Goal: Information Seeking & Learning: Find specific page/section

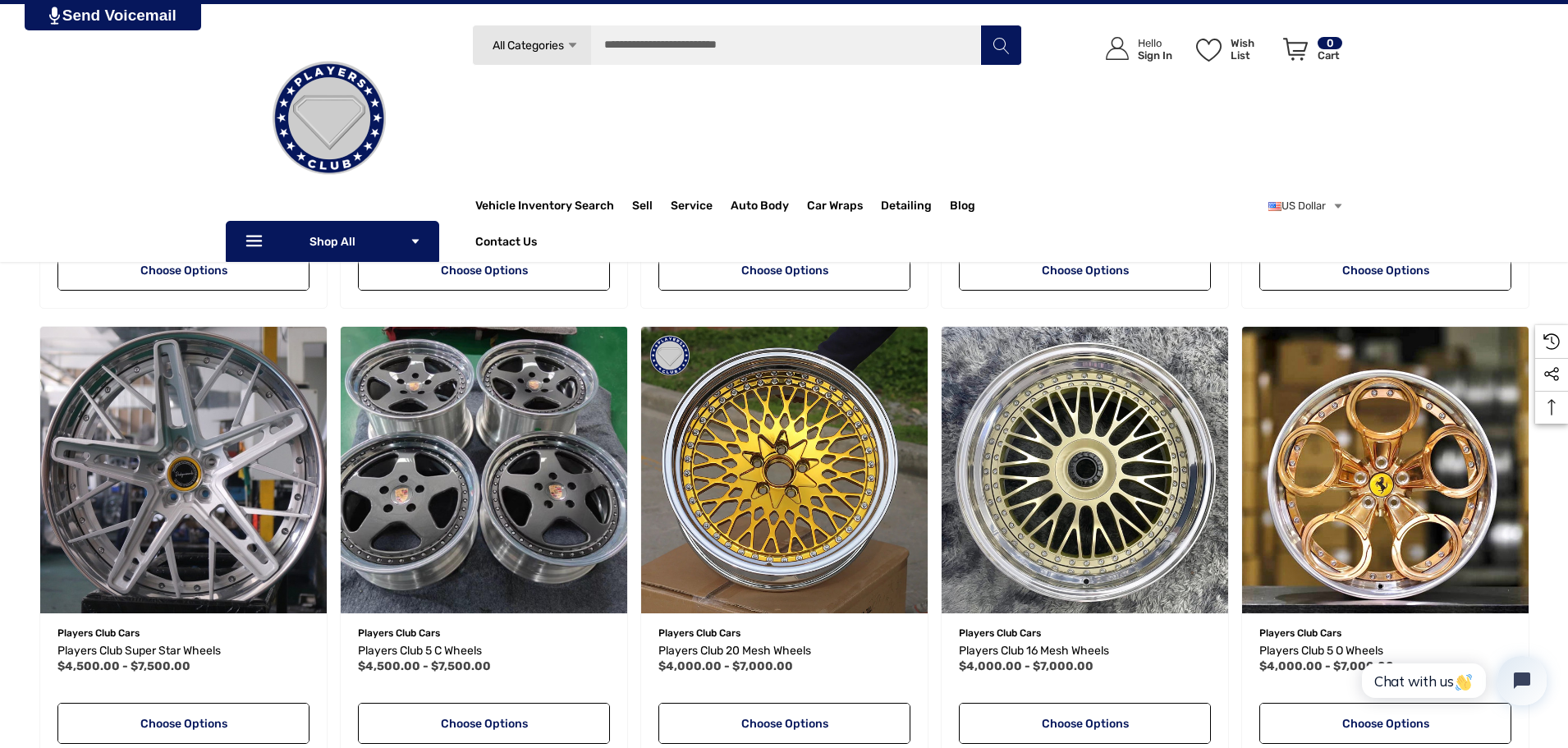
scroll to position [657, 0]
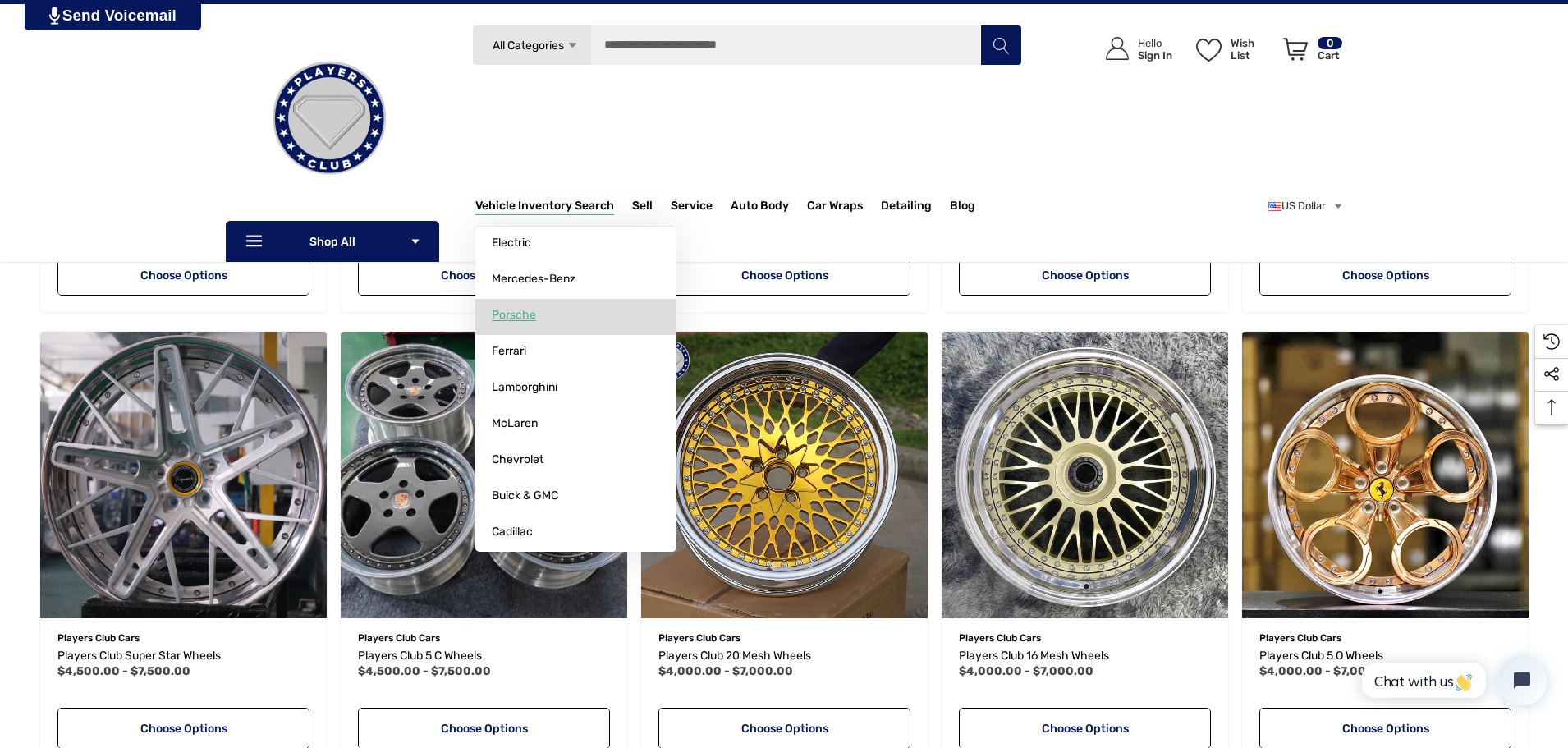
click at [521, 317] on span "Porsche" at bounding box center [513, 315] width 45 height 15
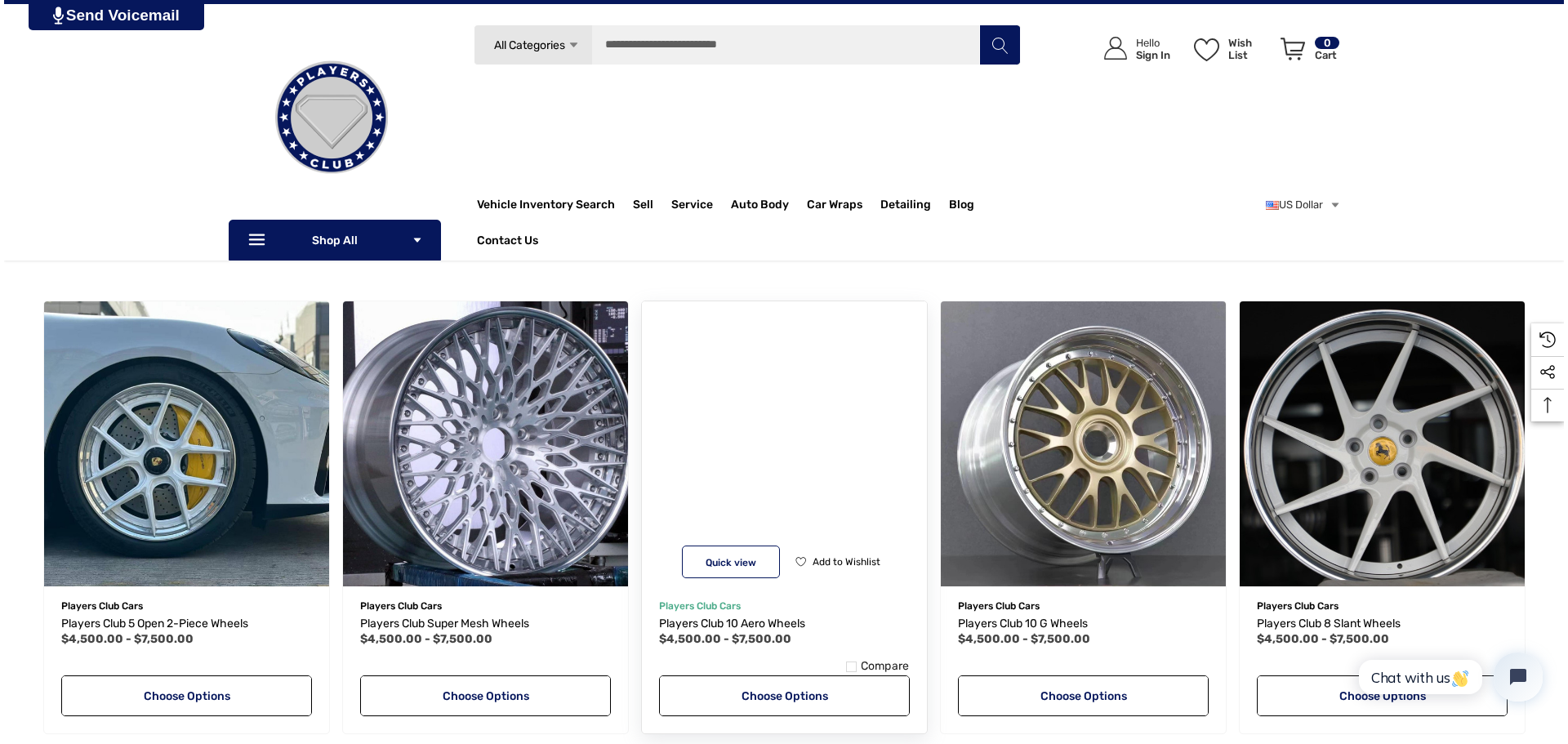
scroll to position [163, 0]
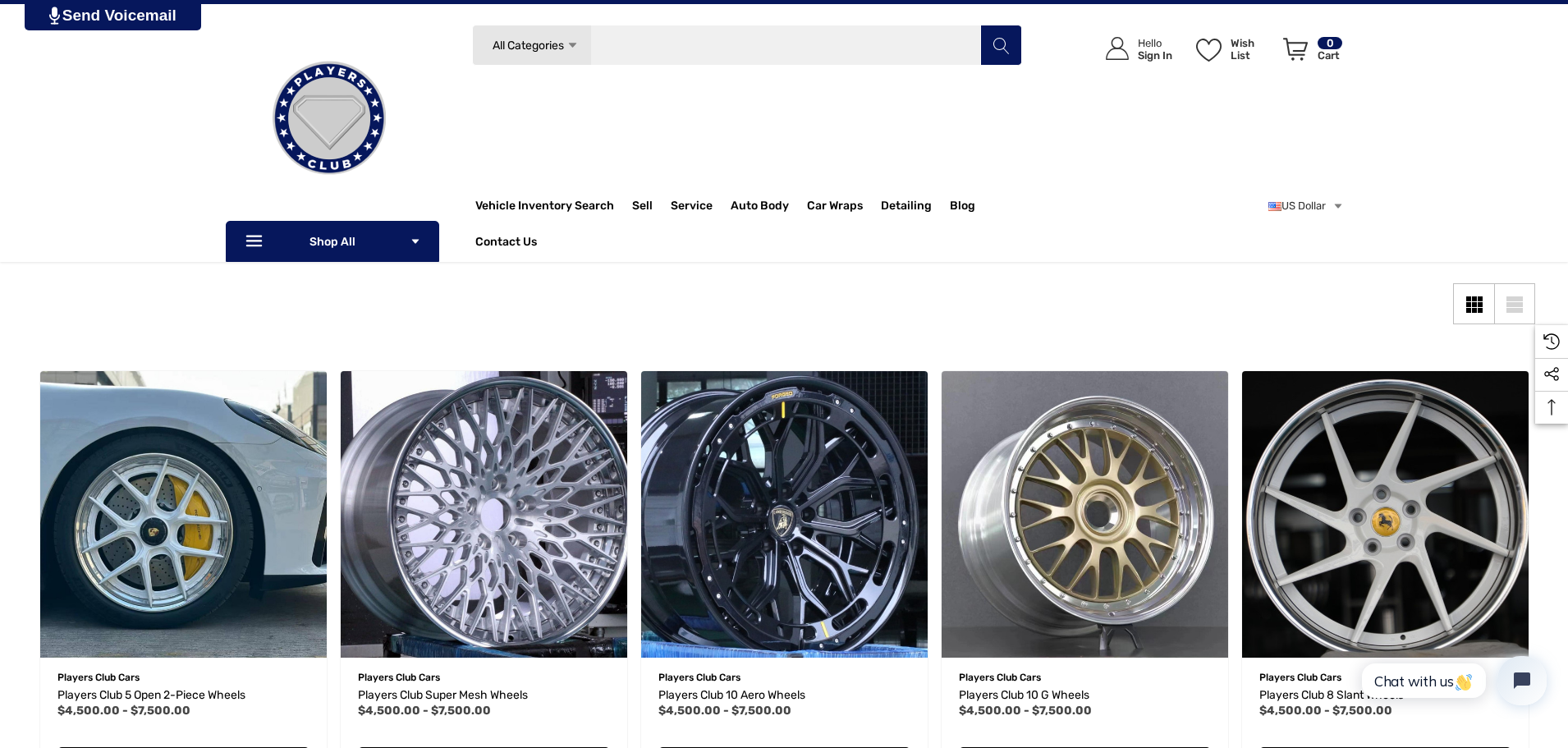
click at [794, 48] on input "Search" at bounding box center [747, 45] width 550 height 41
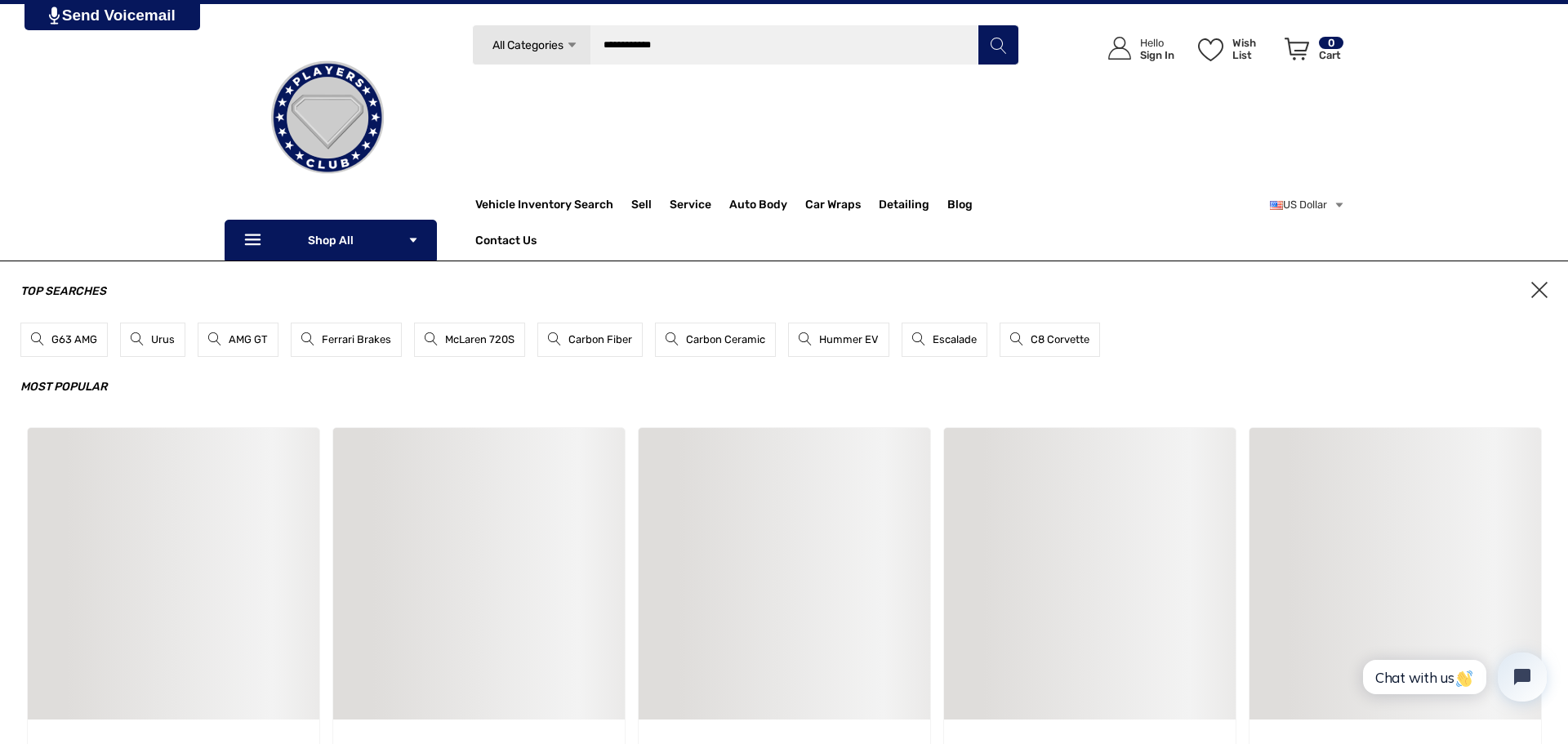
type input "**********"
click at [995, 47] on icon "Search" at bounding box center [998, 45] width 16 height 16
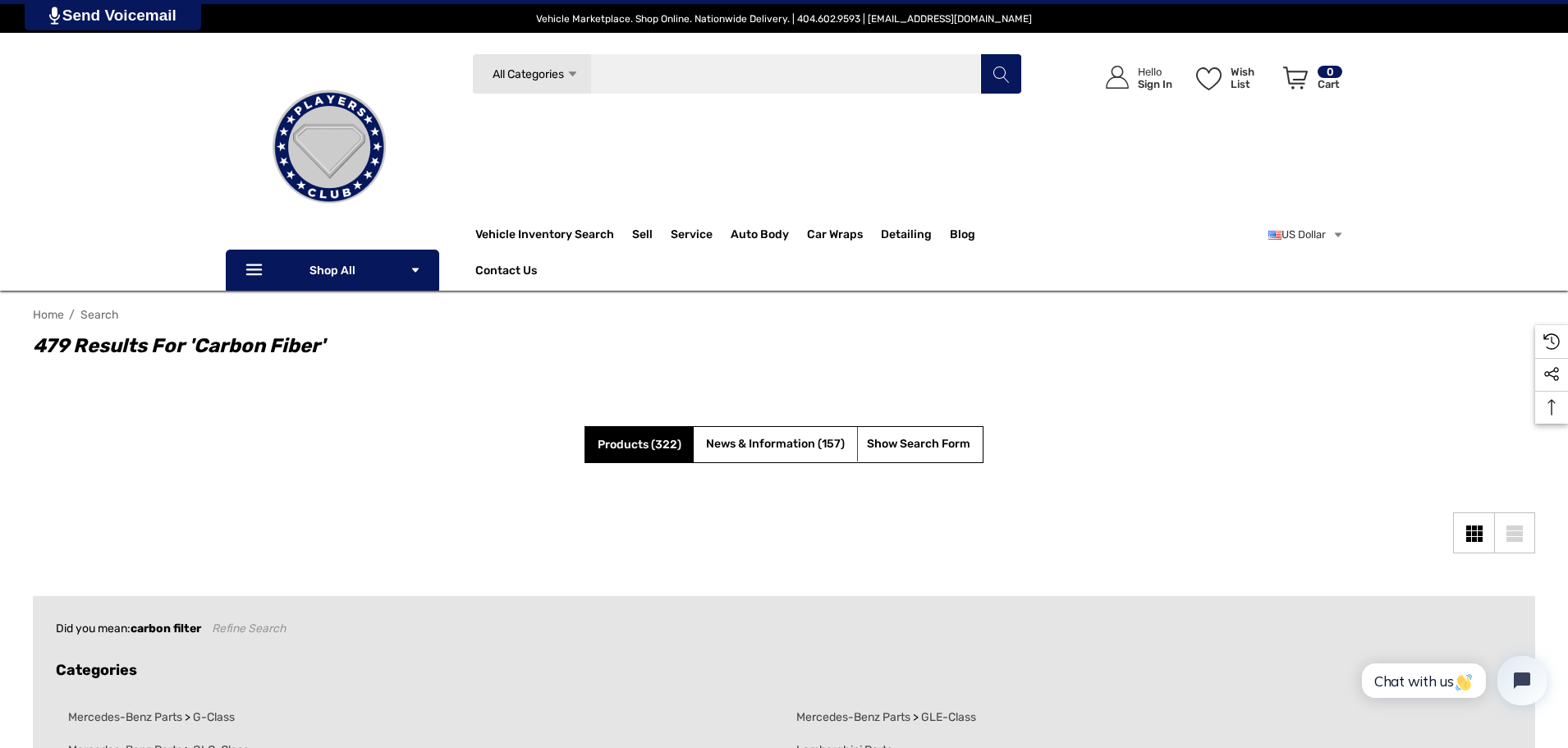
click at [742, 72] on input "Search" at bounding box center [747, 74] width 550 height 41
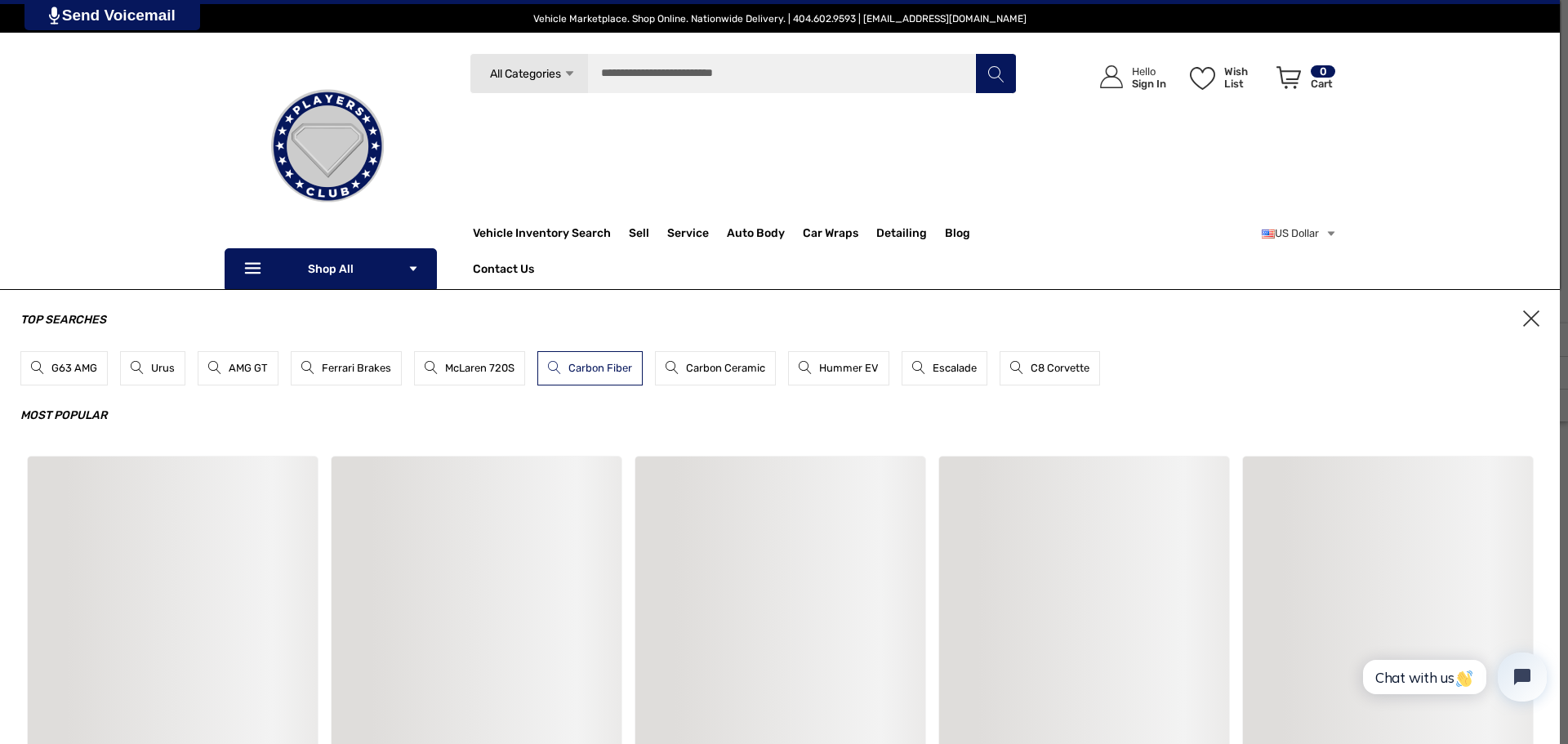
click at [588, 367] on link "Carbon Fiber" at bounding box center [589, 368] width 105 height 34
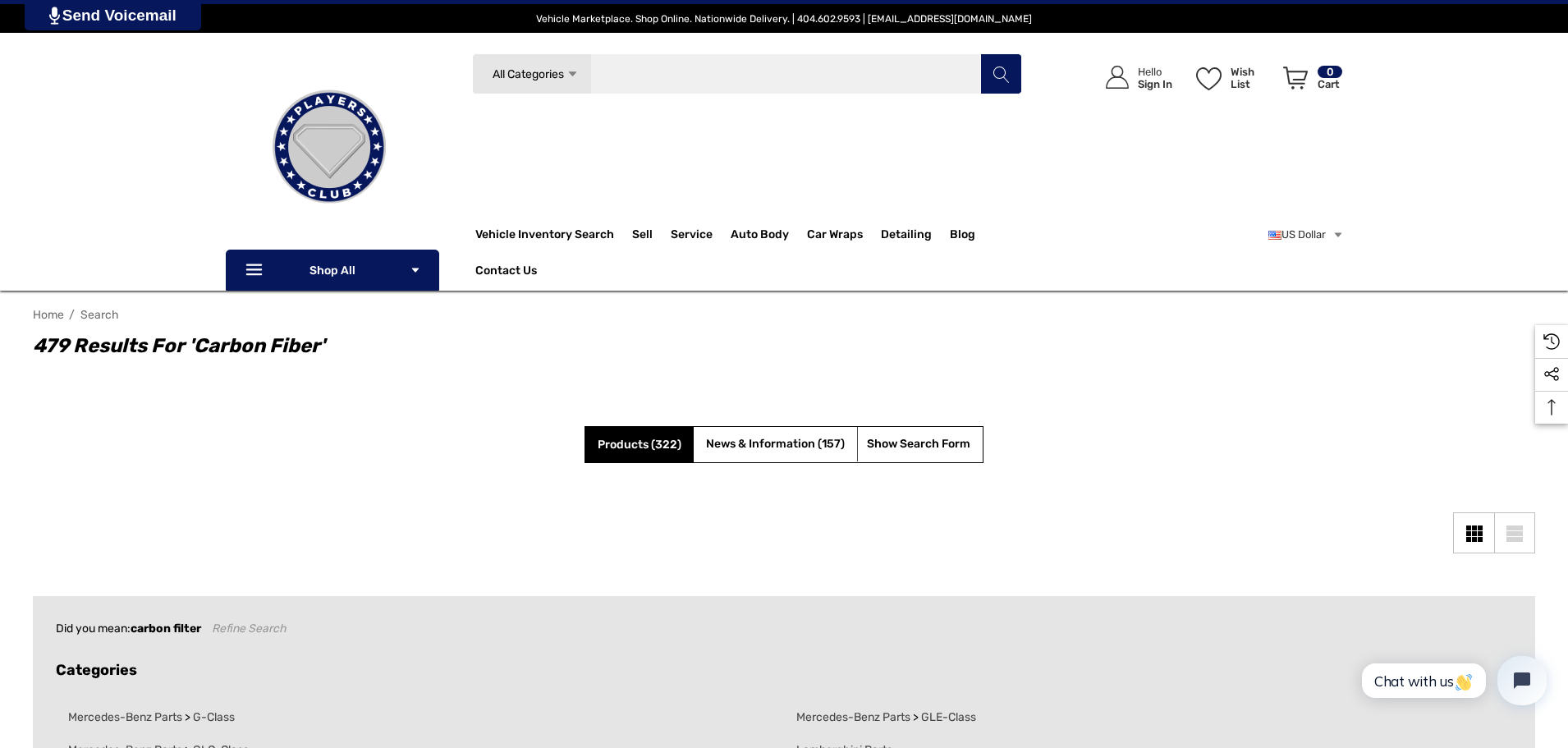
click at [657, 63] on input "Search" at bounding box center [747, 74] width 550 height 41
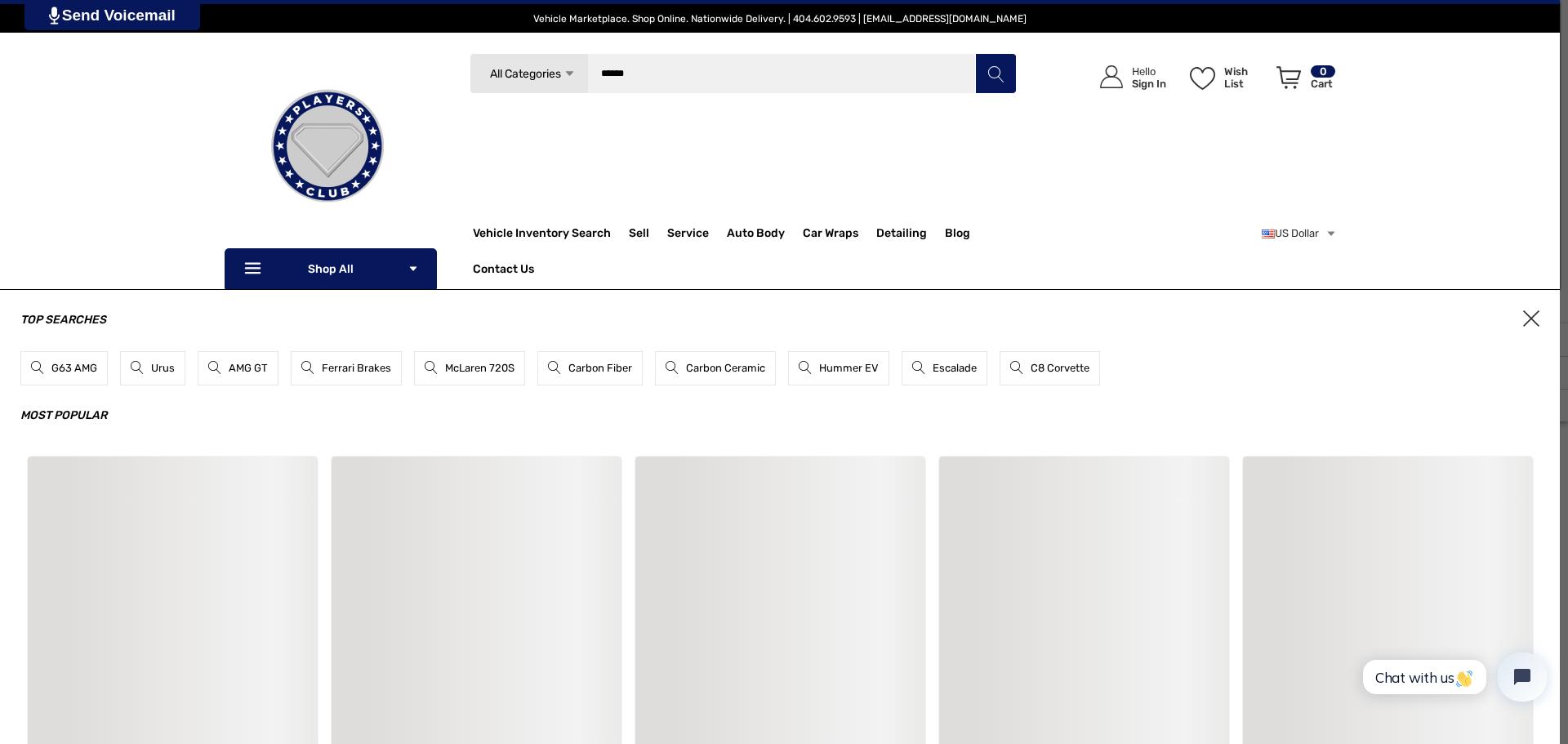
type input "******"
click at [975, 53] on button "Search" at bounding box center [995, 73] width 41 height 41
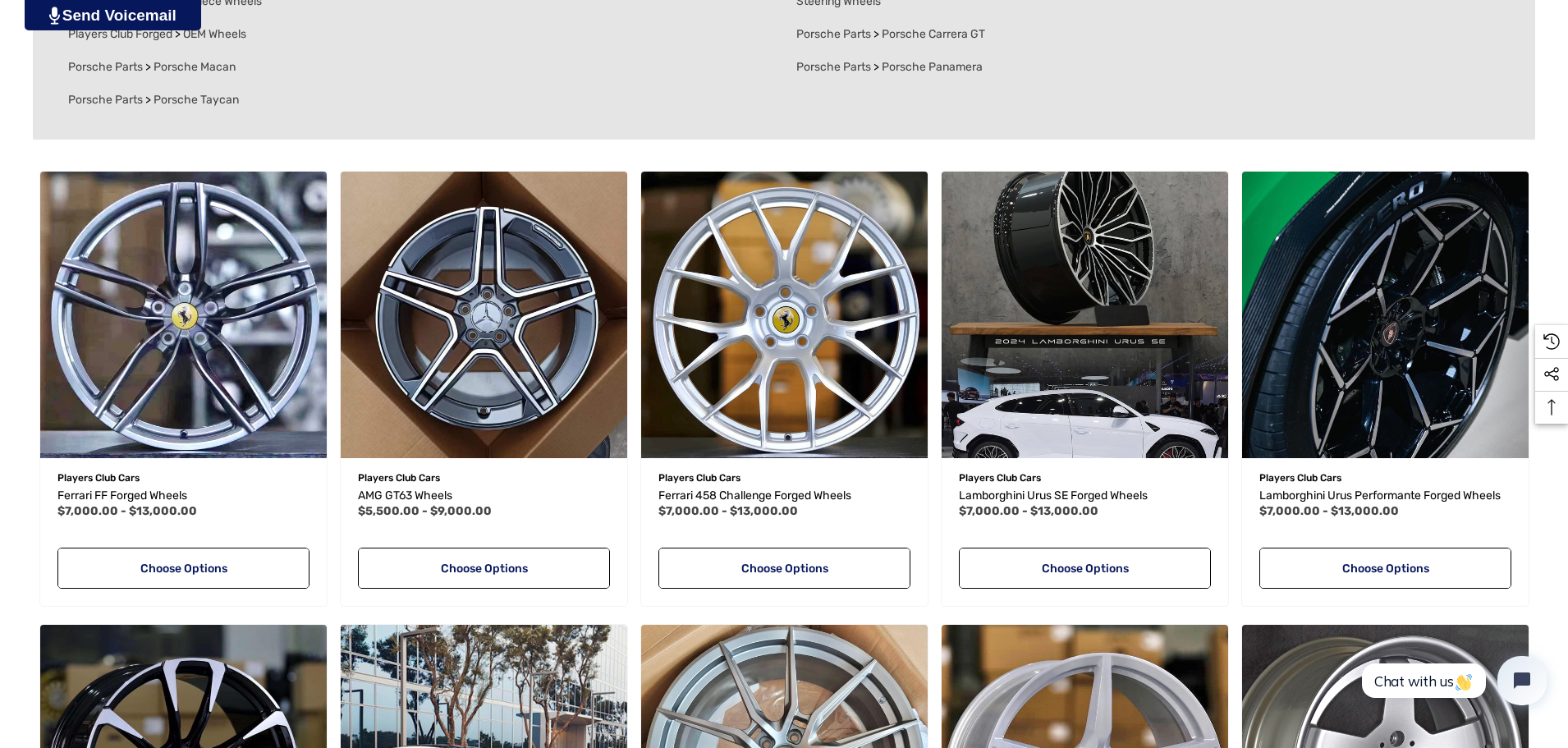
scroll to position [821, 0]
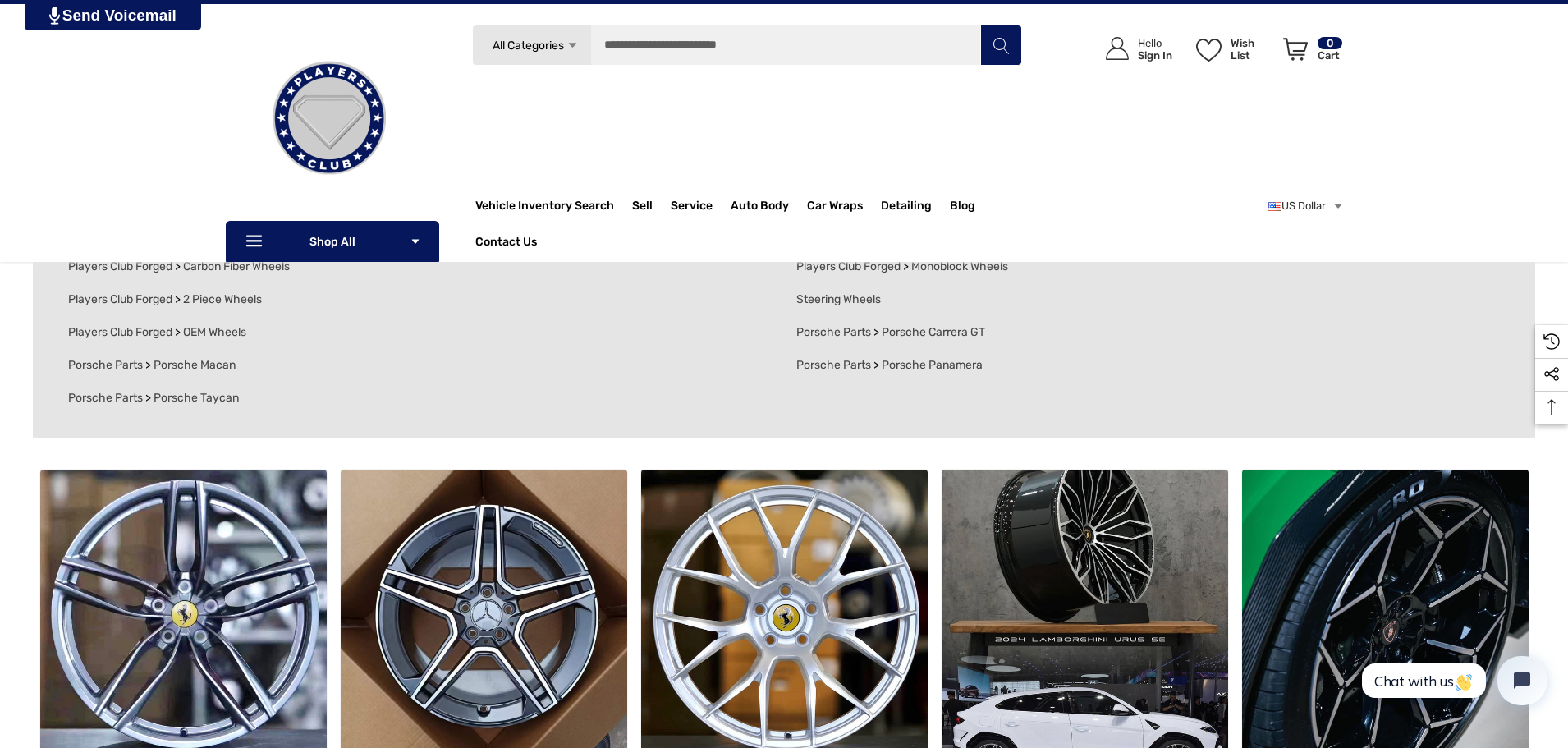
scroll to position [164, 0]
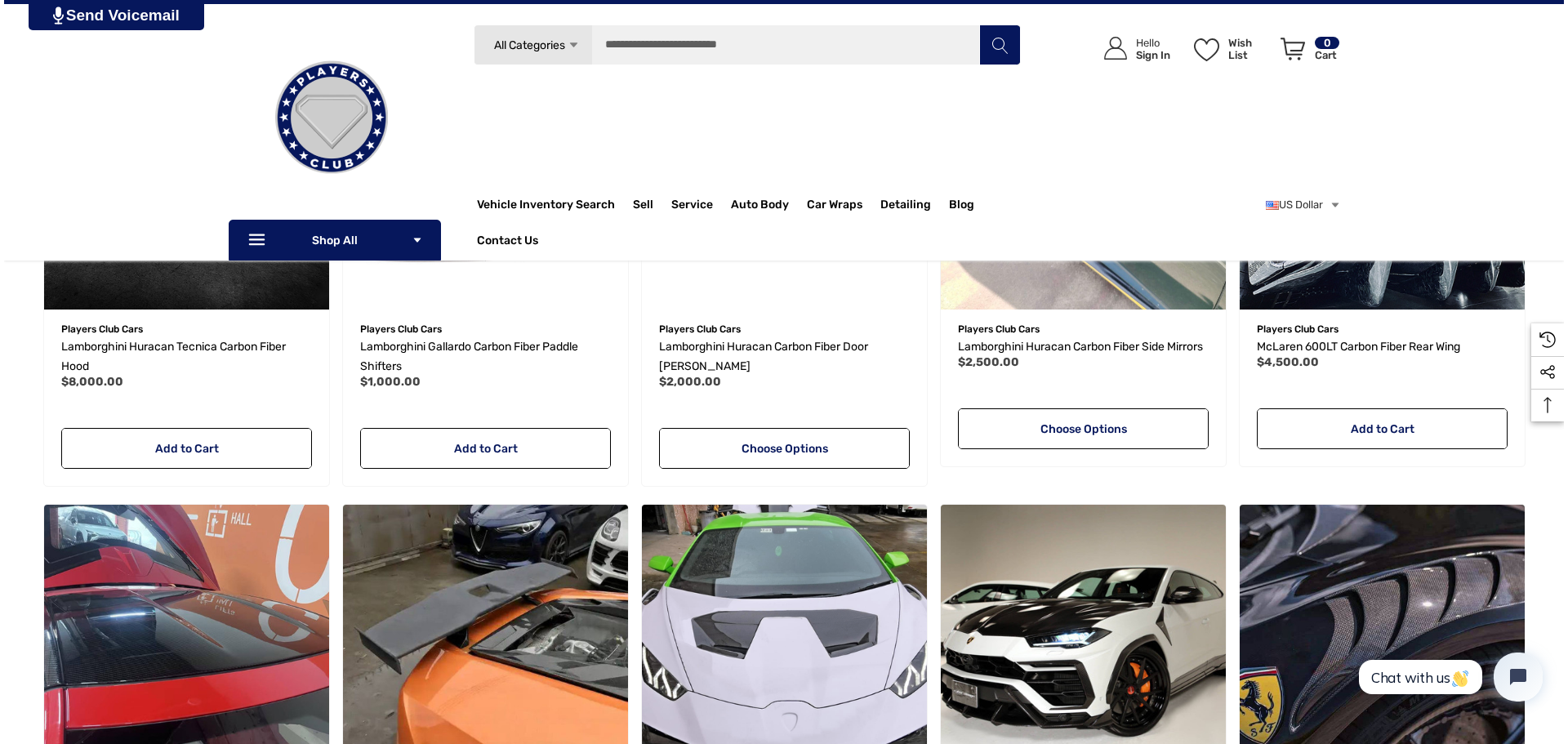
scroll to position [971, 0]
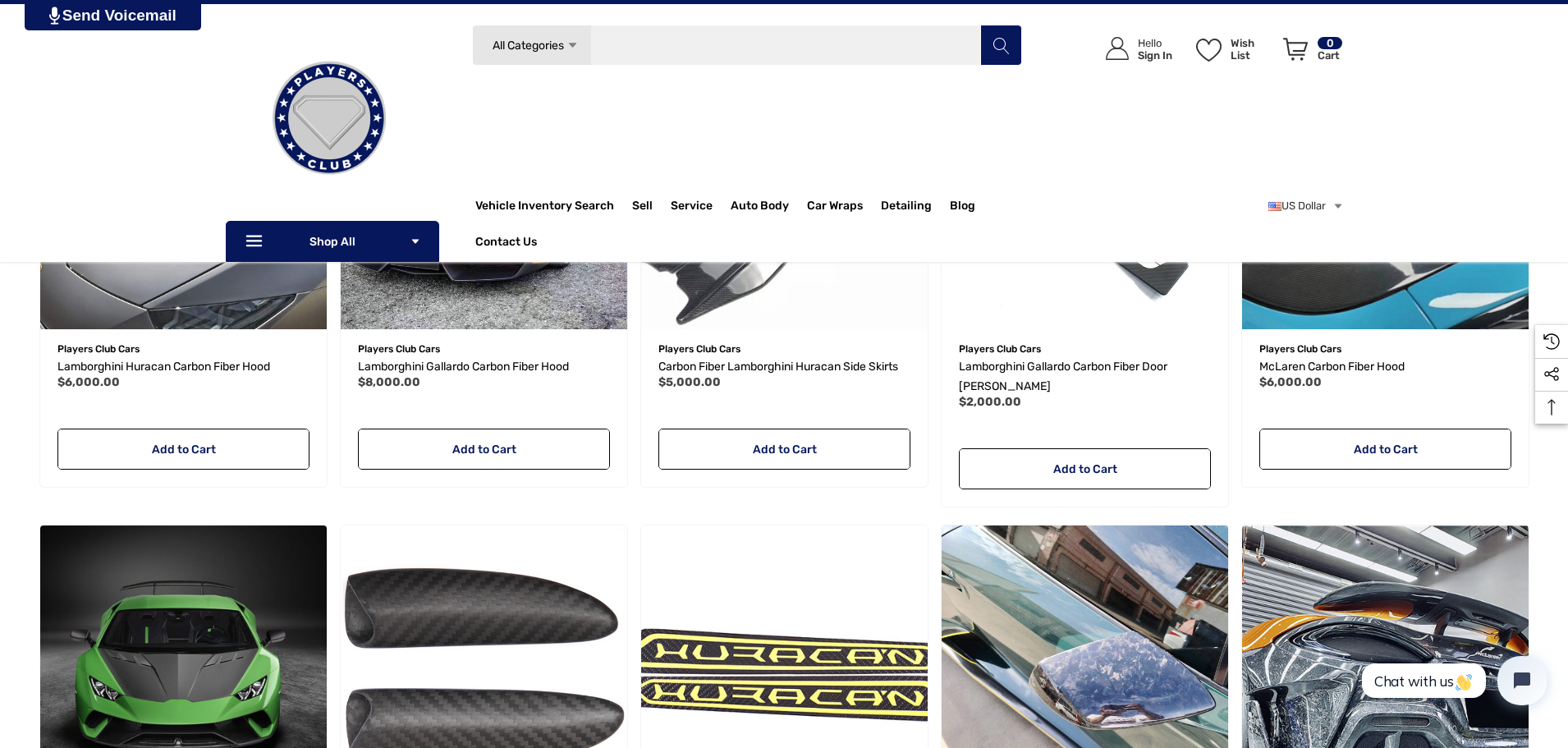
click at [682, 46] on input "Search" at bounding box center [747, 45] width 550 height 41
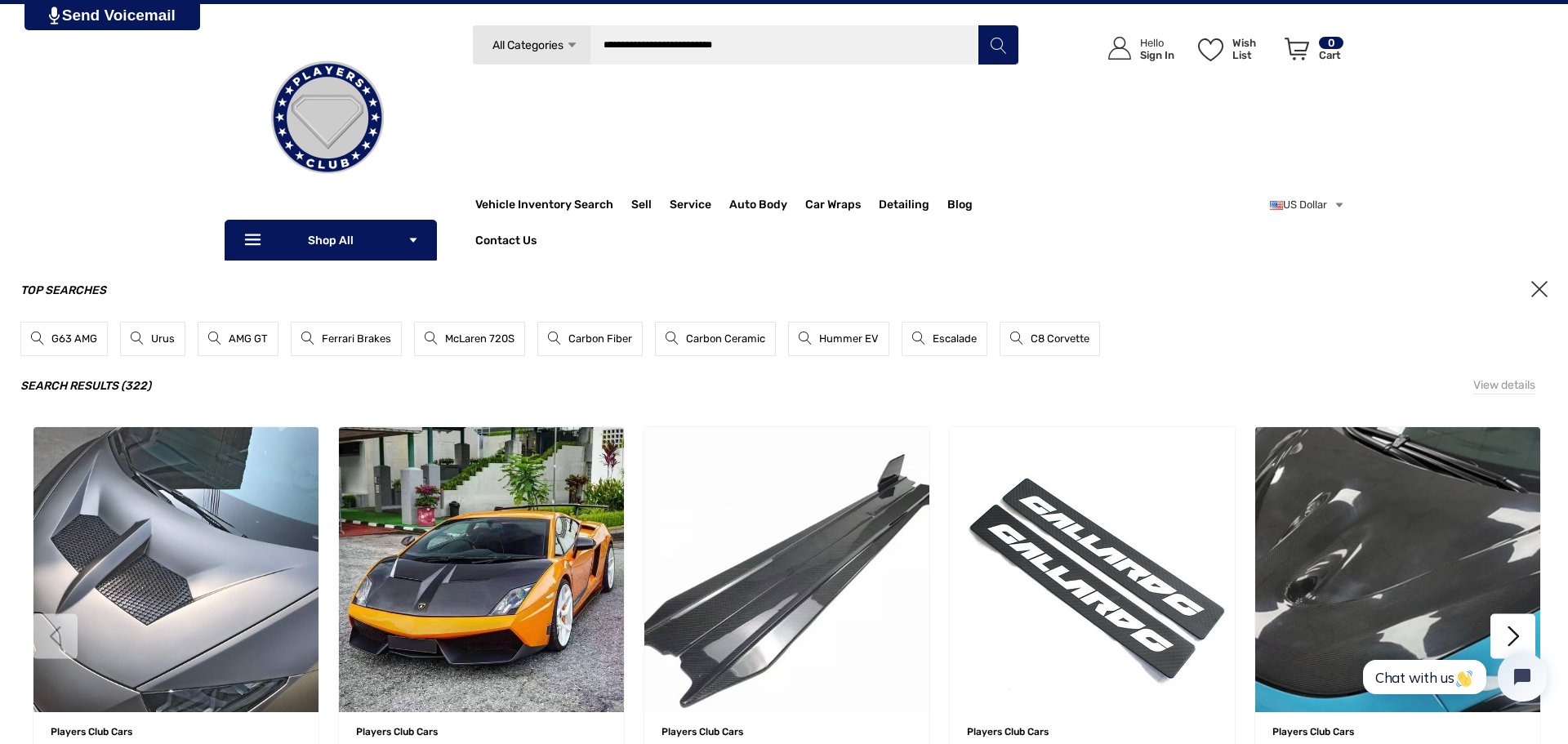
type input "**********"
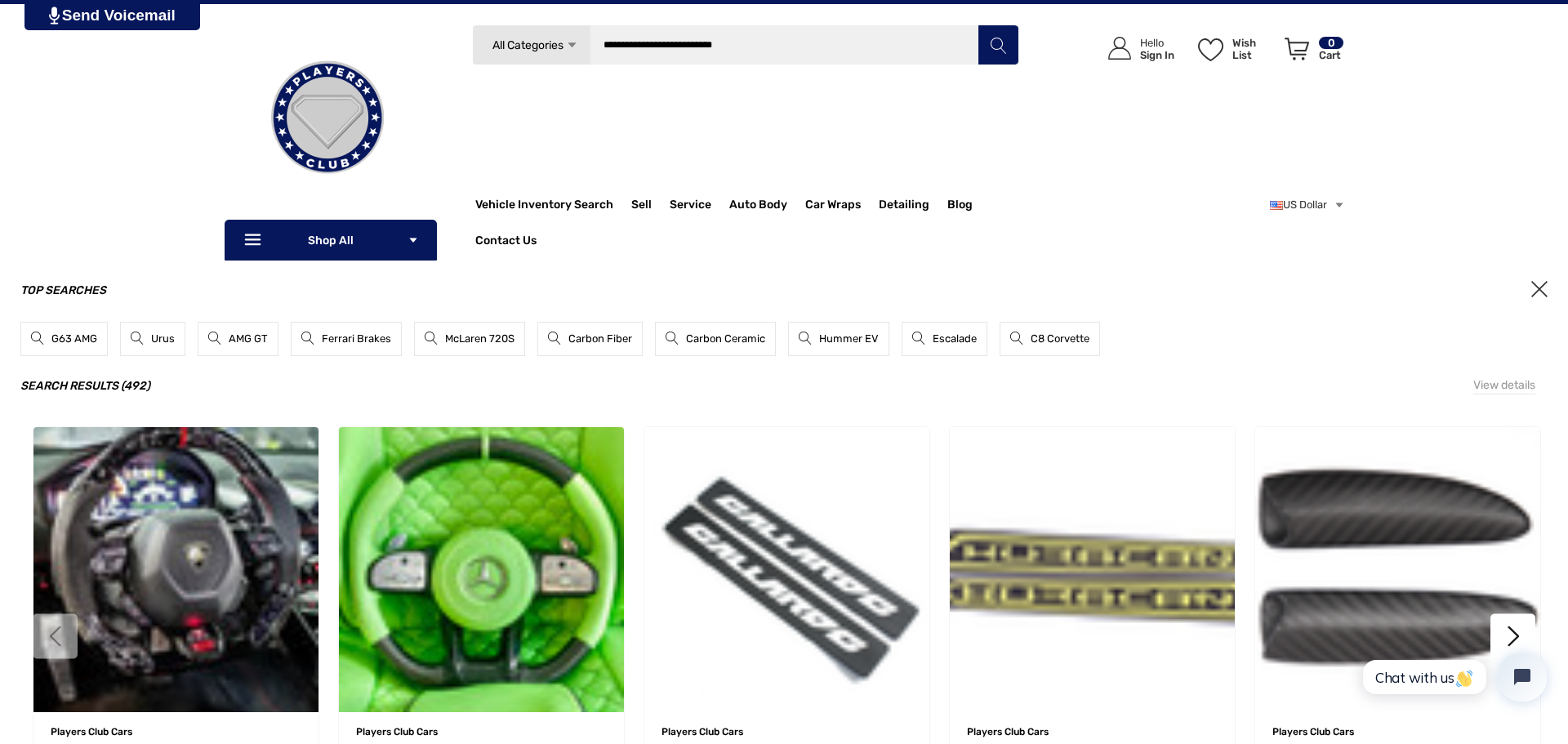
click at [992, 48] on use "Search" at bounding box center [997, 45] width 15 height 16
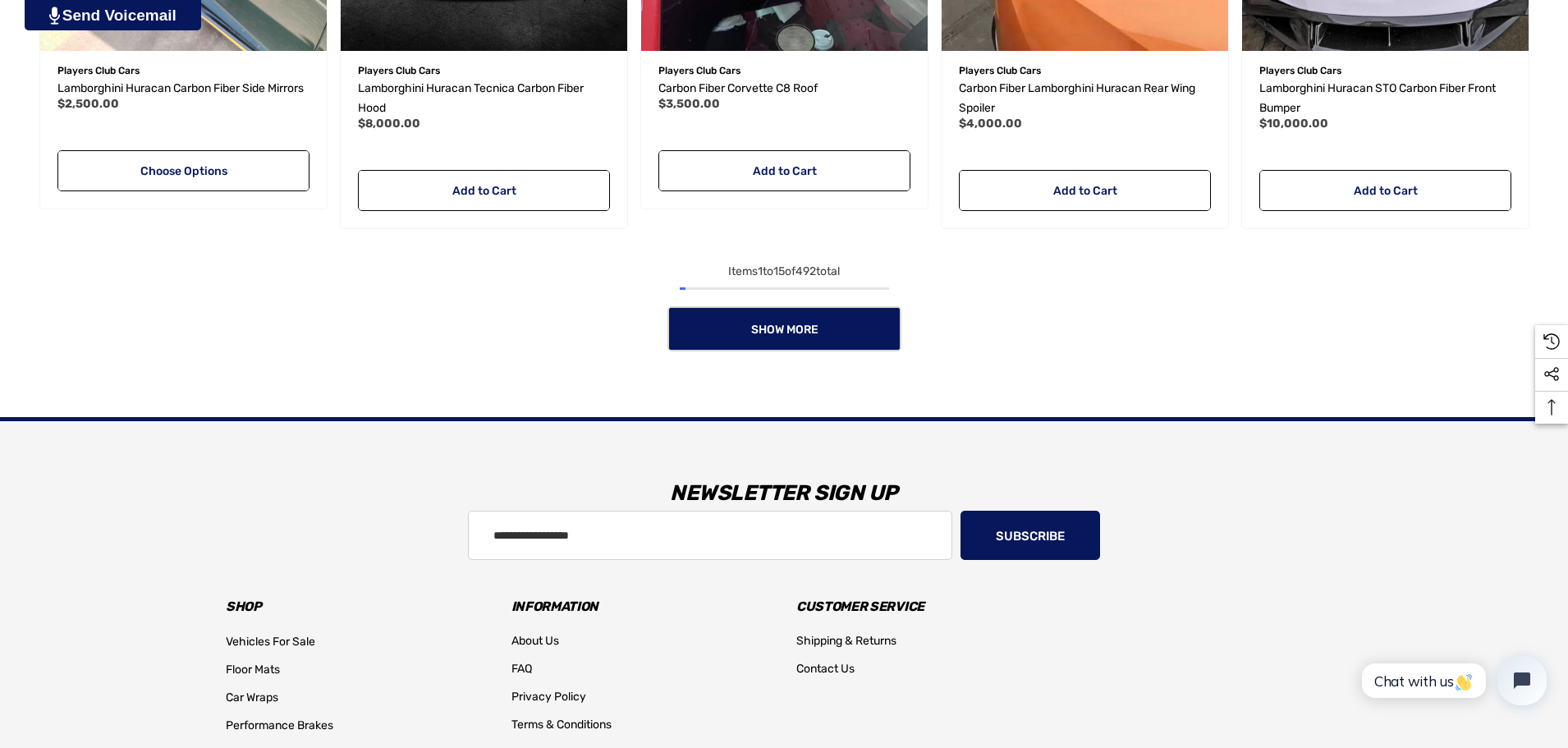
scroll to position [2208, 0]
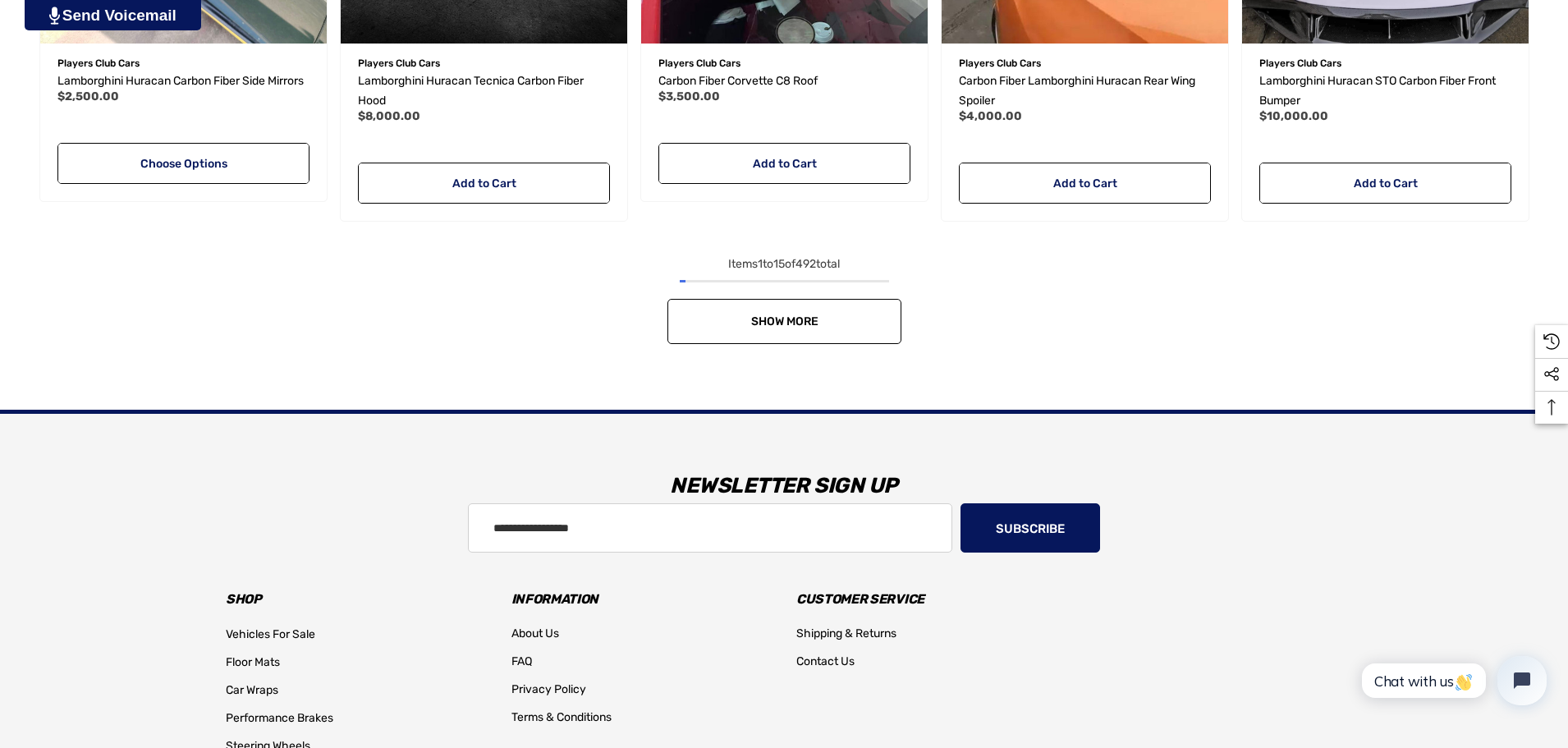
click at [801, 326] on span "Show More" at bounding box center [784, 320] width 67 height 14
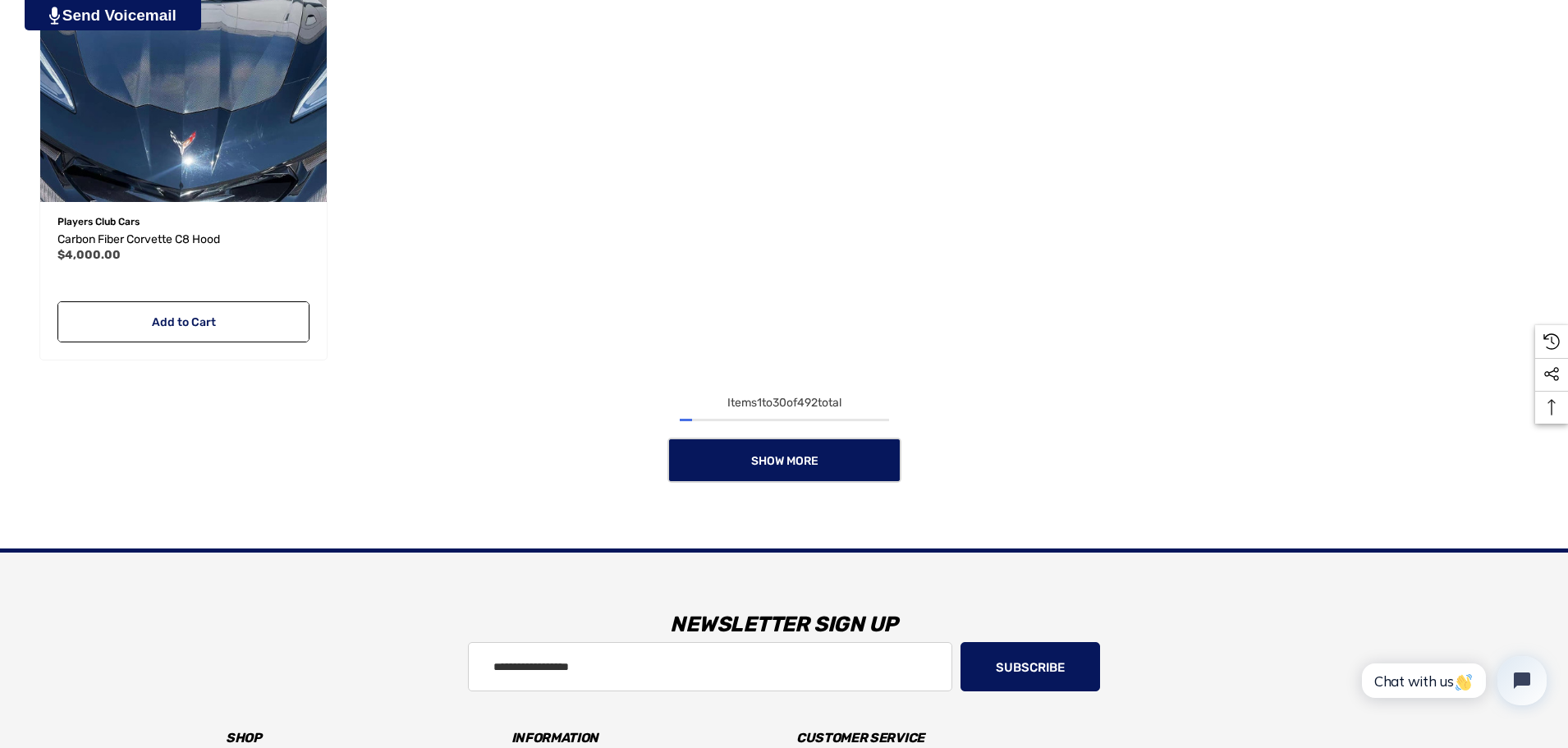
scroll to position [4096, 0]
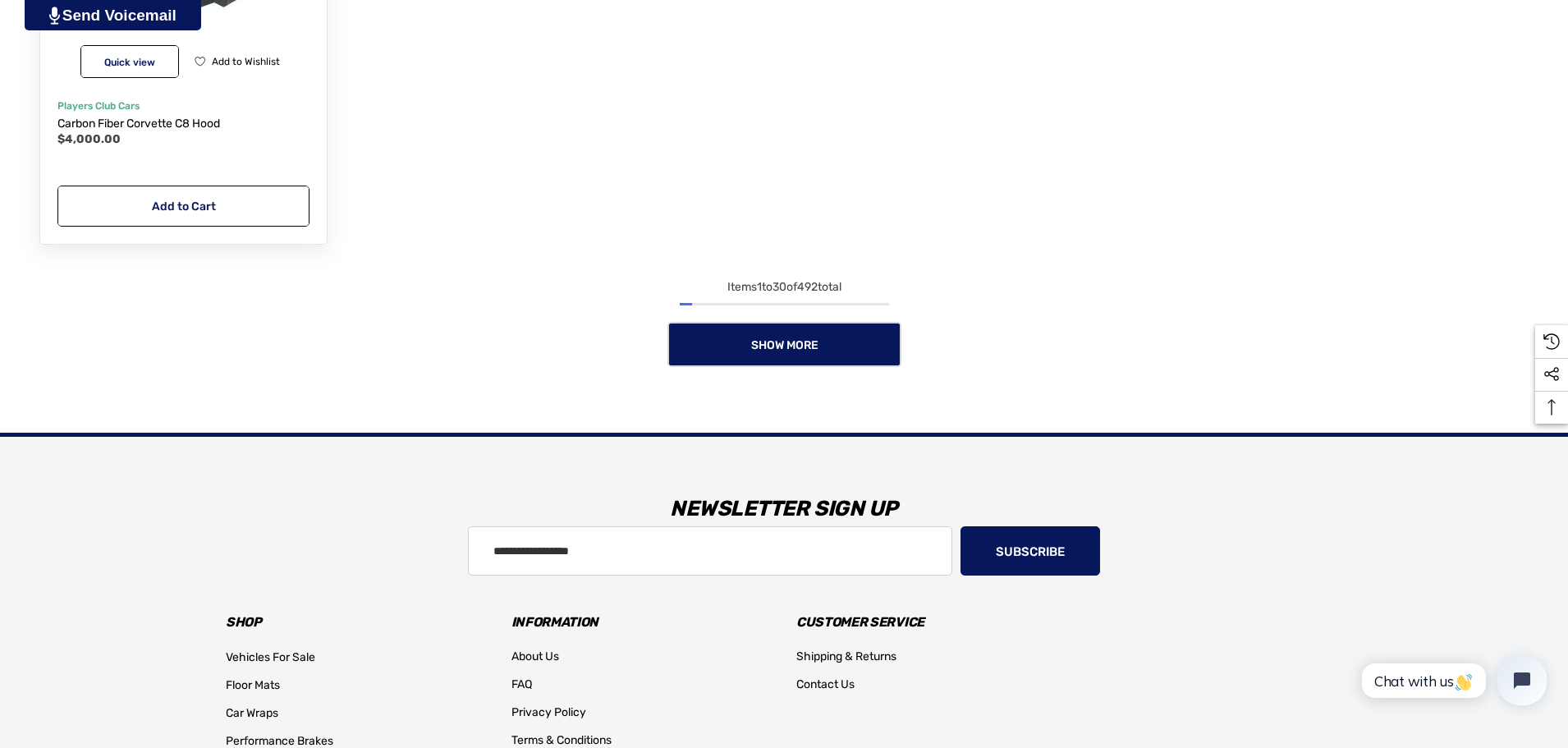
scroll to position [976, 0]
